Goal: Information Seeking & Learning: Learn about a topic

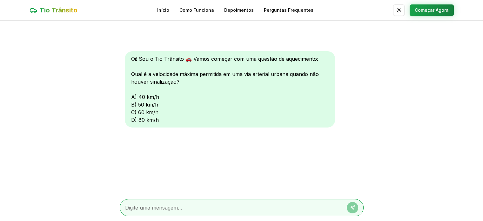
click at [135, 204] on textarea at bounding box center [232, 208] width 215 height 8
click at [140, 211] on div at bounding box center [242, 207] width 244 height 17
click at [141, 207] on textarea at bounding box center [232, 208] width 215 height 8
type textarea "c"
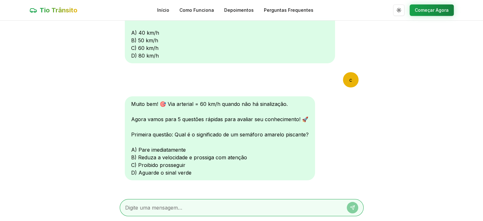
scroll to position [72, 0]
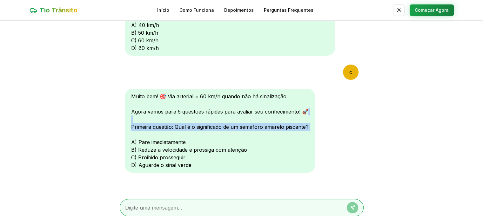
drag, startPoint x: 201, startPoint y: 128, endPoint x: 259, endPoint y: 130, distance: 58.8
click at [259, 131] on div "Muito bem! 🎯 Via arterial = 60 km/h quando não há sinalização. Agora vamos para…" at bounding box center [220, 131] width 190 height 84
click at [260, 130] on div "Muito bem! 🎯 Via arterial = 60 km/h quando não há sinalização. Agora vamos para…" at bounding box center [220, 131] width 190 height 84
drag, startPoint x: 183, startPoint y: 123, endPoint x: 231, endPoint y: 131, distance: 48.9
click at [231, 131] on div "Muito bem! 🎯 Via arterial = 60 km/h quando não há sinalização. Agora vamos para…" at bounding box center [220, 131] width 190 height 84
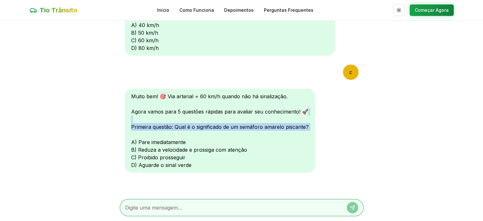
click at [232, 131] on div "Muito bem! 🎯 Via arterial = 60 km/h quando não há sinalização. Agora vamos para…" at bounding box center [220, 131] width 190 height 84
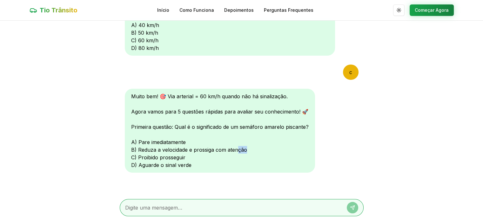
drag, startPoint x: 249, startPoint y: 152, endPoint x: 239, endPoint y: 151, distance: 10.0
click at [239, 151] on div "Muito bem! 🎯 Via arterial = 60 km/h quando não há sinalização. Agora vamos para…" at bounding box center [220, 131] width 190 height 84
click at [256, 164] on div "Muito bem! 🎯 Via arterial = 60 km/h quando não há sinalização. Agora vamos para…" at bounding box center [220, 131] width 190 height 84
click at [203, 211] on textarea at bounding box center [232, 208] width 215 height 8
type textarea "b"
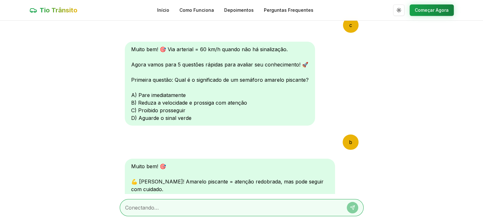
scroll to position [261, 0]
